Goal: Find contact information: Find contact information

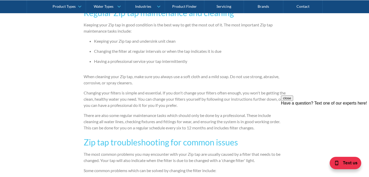
click at [250, 137] on h3 "Zip tap troubleshooting for common issues" at bounding box center [185, 142] width 202 height 12
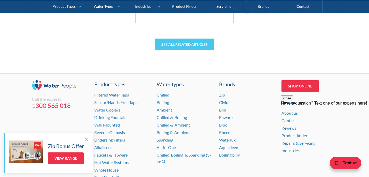
scroll to position [1298, 0]
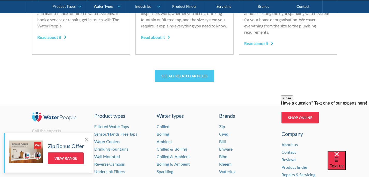
scroll to position [1298, 0]
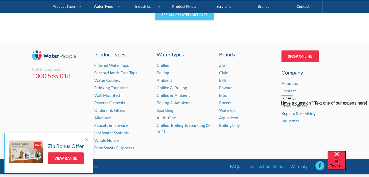
click at [188, 44] on div "Call the experts 1300 565 018 Product types Filtered Water Taps Sensor/Hands Fr…" at bounding box center [184, 101] width 305 height 115
click at [87, 140] on div at bounding box center [86, 139] width 5 height 5
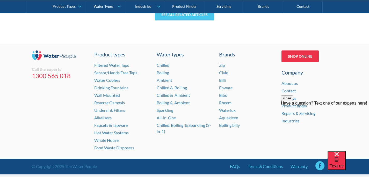
click at [328, 95] on div "Reviews" at bounding box center [309, 98] width 56 height 6
click at [292, 88] on link "Contact" at bounding box center [288, 90] width 14 height 5
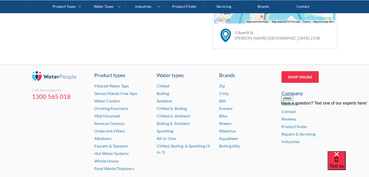
scroll to position [405, 0]
